Goal: Task Accomplishment & Management: Use online tool/utility

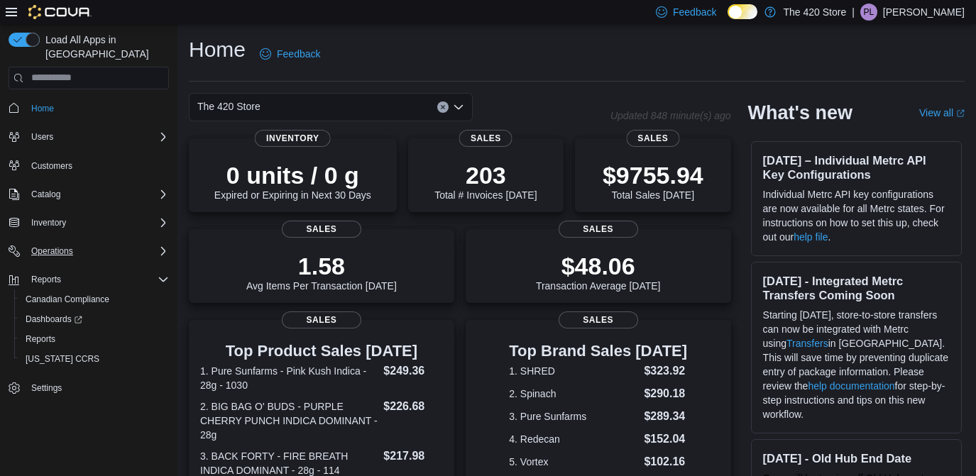
scroll to position [2, 0]
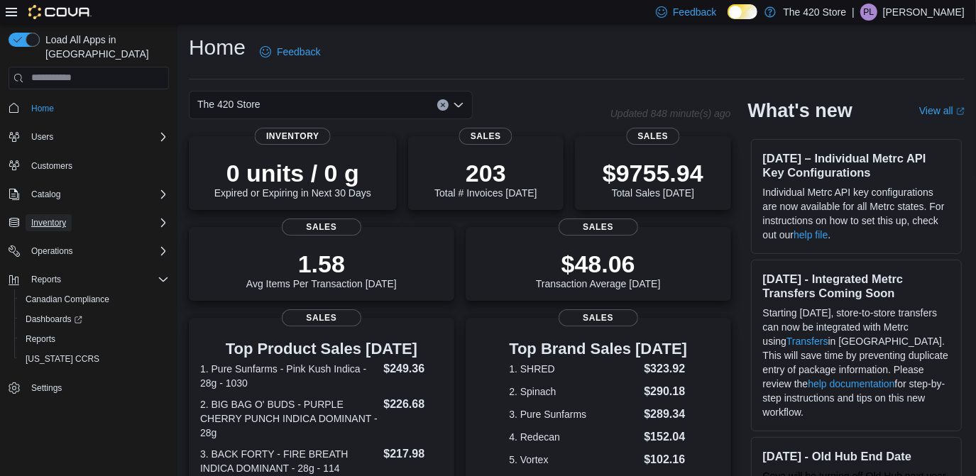
click at [60, 217] on span "Inventory" at bounding box center [48, 222] width 35 height 11
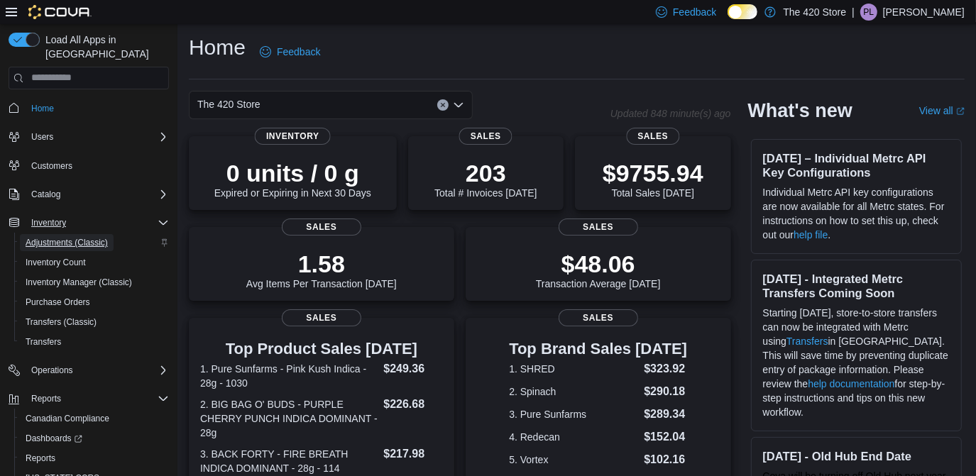
click at [63, 237] on span "Adjustments (Classic)" at bounding box center [67, 242] width 82 height 11
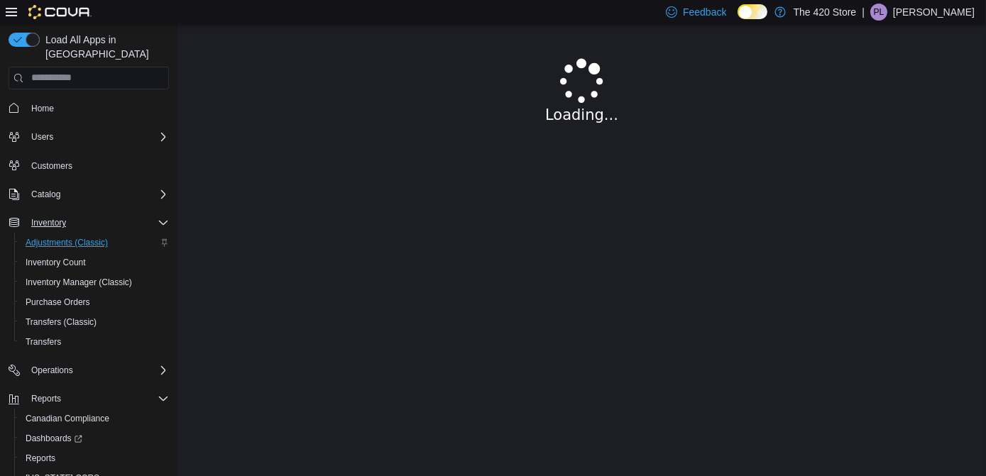
click at [947, 6] on p "[PERSON_NAME]" at bounding box center [934, 12] width 82 height 17
click at [890, 131] on span "Sign Out" at bounding box center [883, 135] width 38 height 14
